Goal: Task Accomplishment & Management: Manage account settings

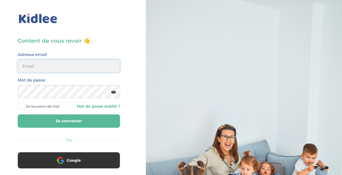
drag, startPoint x: 0, startPoint y: 0, endPoint x: 37, endPoint y: 65, distance: 74.9
click at [37, 65] on input "email" at bounding box center [69, 66] width 102 height 13
click at [41, 67] on input "stasa.cilensek@gmail;com" at bounding box center [69, 66] width 102 height 13
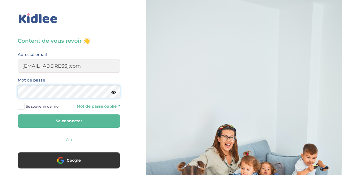
click at [18, 115] on button "Se connecter" at bounding box center [69, 121] width 102 height 13
click at [131, 64] on div "Content de vous revoir 👋 Avant de poursuivre veuillez vérifier que tous les cha…" at bounding box center [69, 130] width 146 height 260
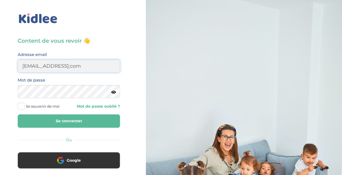
click at [72, 67] on input "stasa.bolbol@gmail;com" at bounding box center [69, 66] width 102 height 13
type input "stasa.bolbol@gmail.com"
click at [18, 115] on button "Se connecter" at bounding box center [69, 121] width 102 height 13
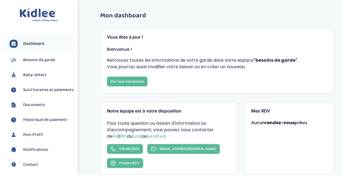
click at [51, 59] on span "Besoins de garde" at bounding box center [39, 60] width 32 height 7
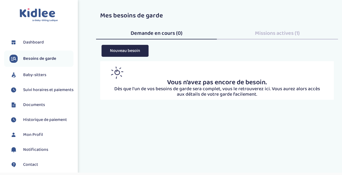
click at [48, 40] on link "Dashboard" at bounding box center [42, 42] width 64 height 8
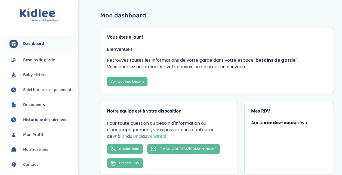
click at [41, 77] on span "Baby-sitters" at bounding box center [34, 75] width 23 height 7
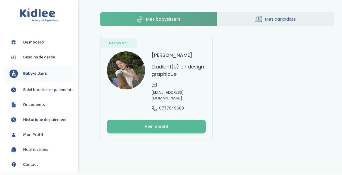
click at [41, 90] on span "Suivi horaires et paiements" at bounding box center [48, 90] width 50 height 7
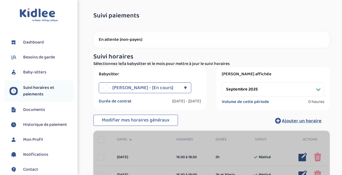
select select "septembre 2025"
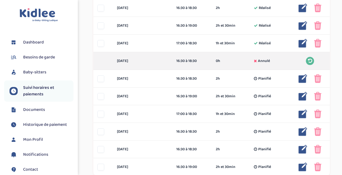
scroll to position [245, 0]
